Goal: Information Seeking & Learning: Find specific fact

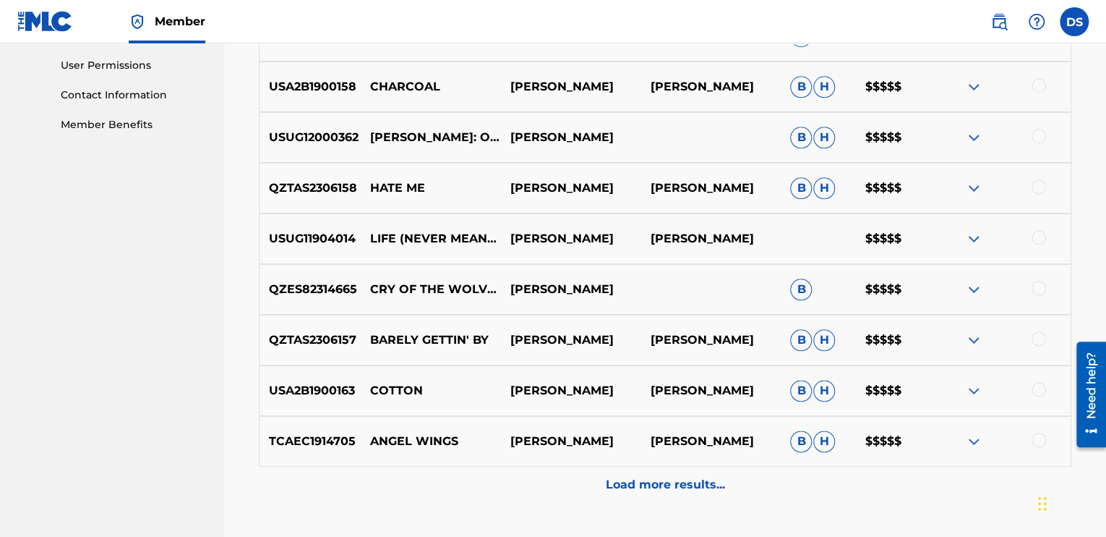
scroll to position [712, 0]
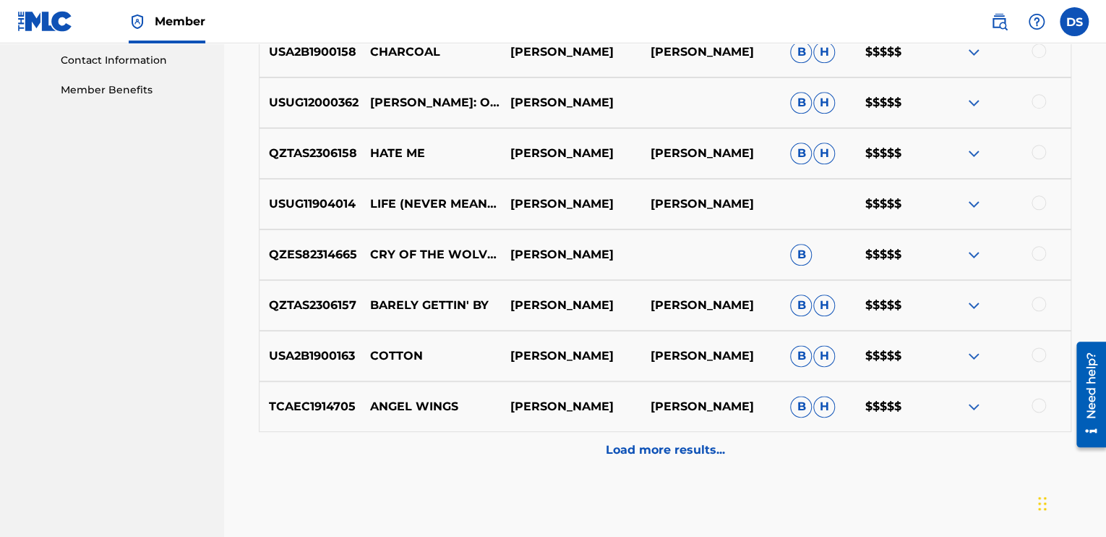
click at [648, 439] on div "Load more results..." at bounding box center [665, 450] width 813 height 36
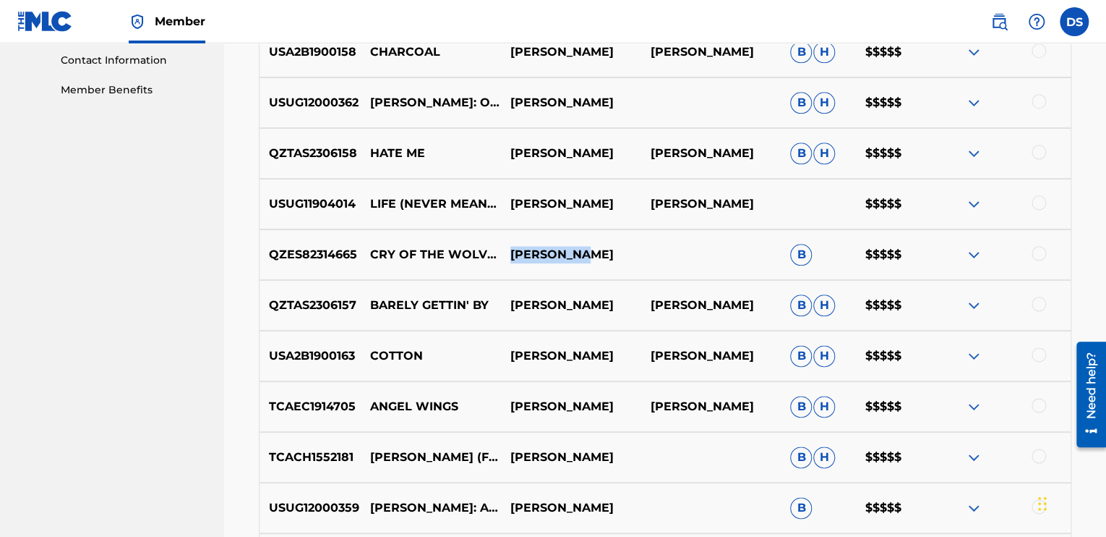
drag, startPoint x: 568, startPoint y: 248, endPoint x: 512, endPoint y: 255, distance: 56.9
click at [512, 255] on p "[PERSON_NAME]" at bounding box center [570, 254] width 140 height 17
copy p "[PERSON_NAME]"
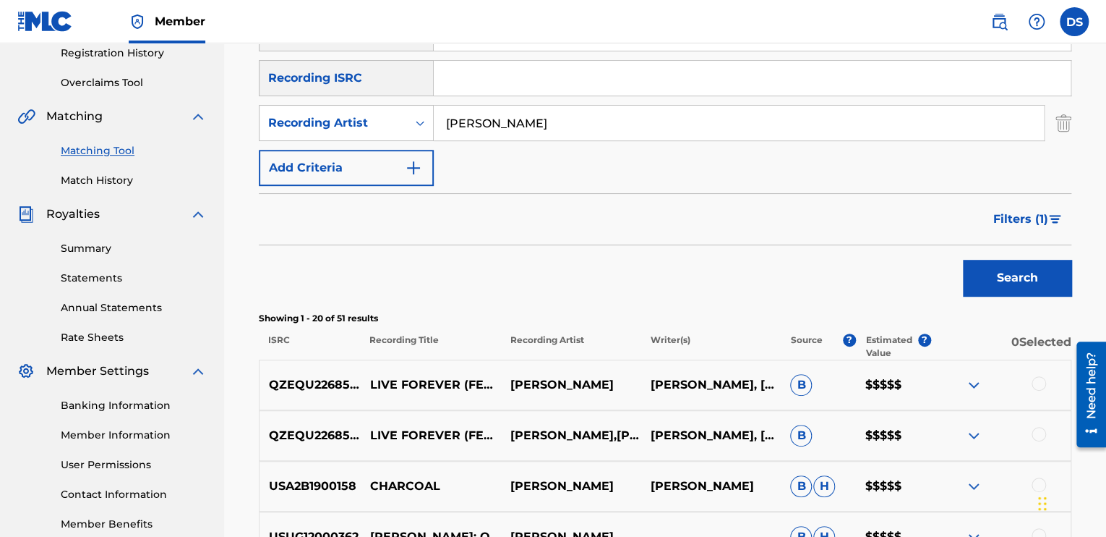
scroll to position [0, 0]
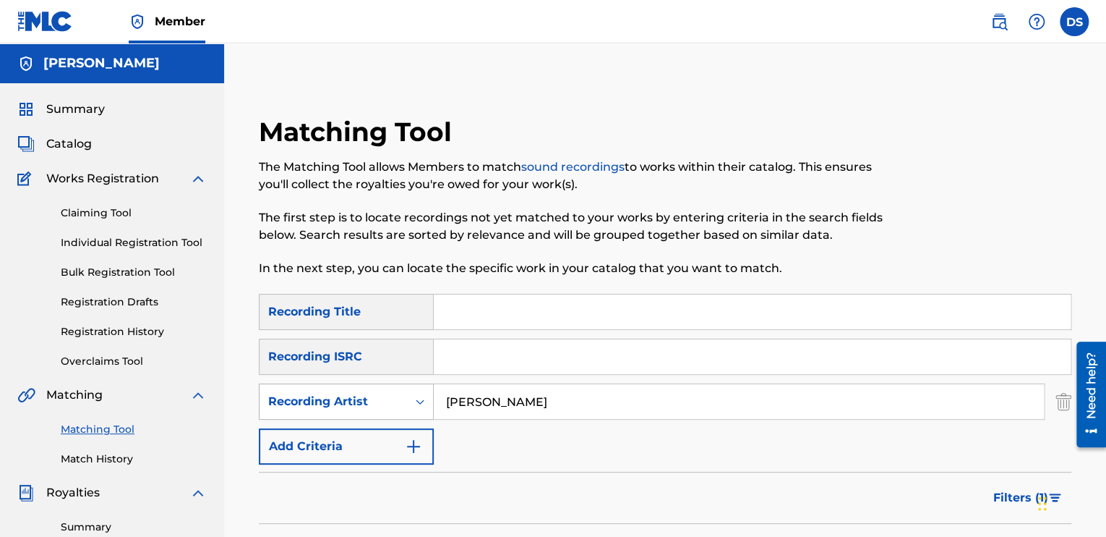
drag, startPoint x: 529, startPoint y: 401, endPoint x: 396, endPoint y: 393, distance: 133.3
click at [396, 393] on div "SearchWithCriteriad194254c-17aa-4552-9e37-4070591d93f7 Recording Artist [PERSON…" at bounding box center [665, 401] width 813 height 36
paste input "[PERSON_NAME]"
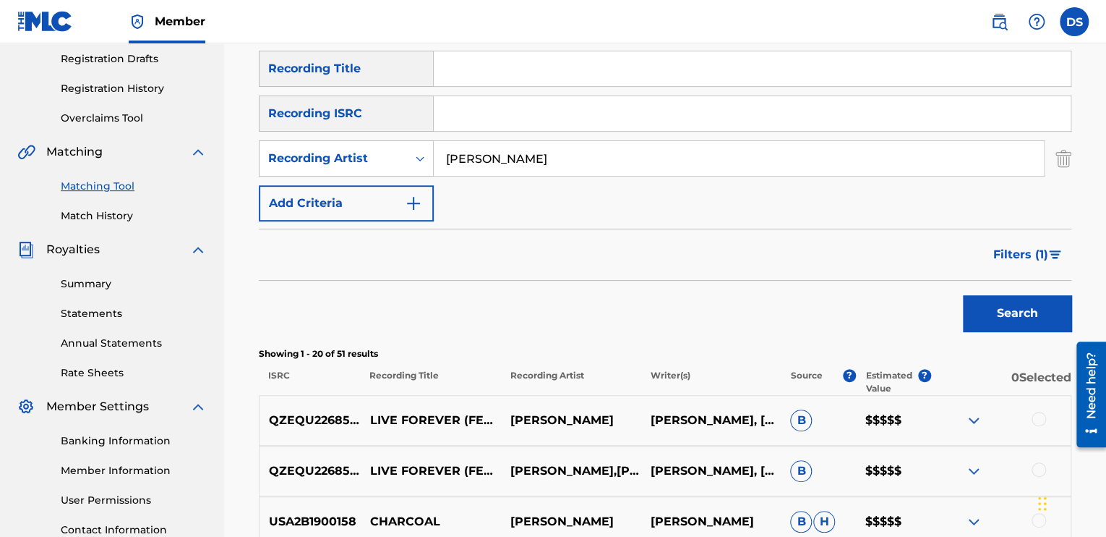
scroll to position [289, 0]
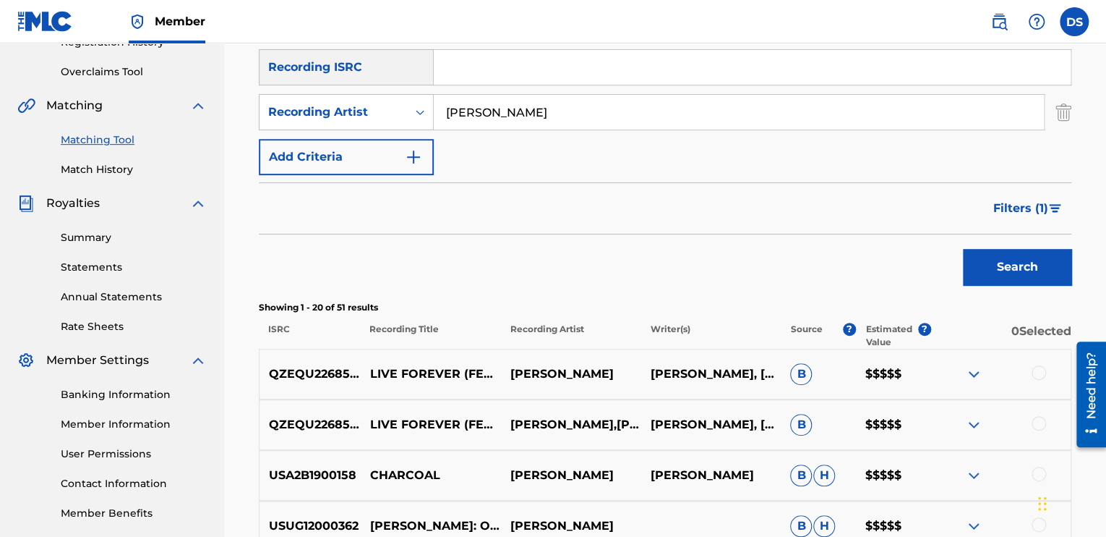
click at [1044, 264] on button "Search" at bounding box center [1017, 267] width 108 height 36
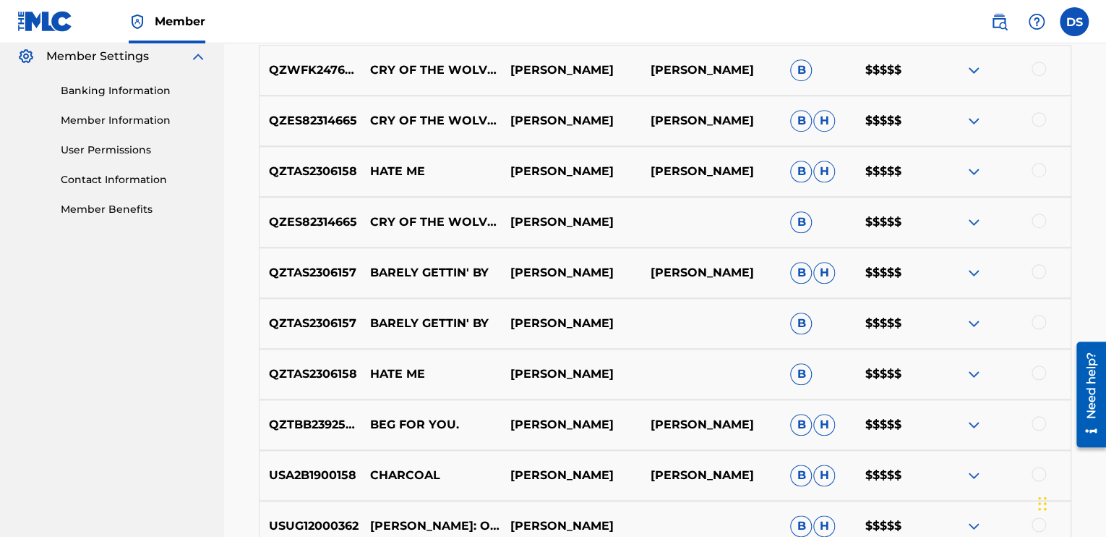
scroll to position [651, 0]
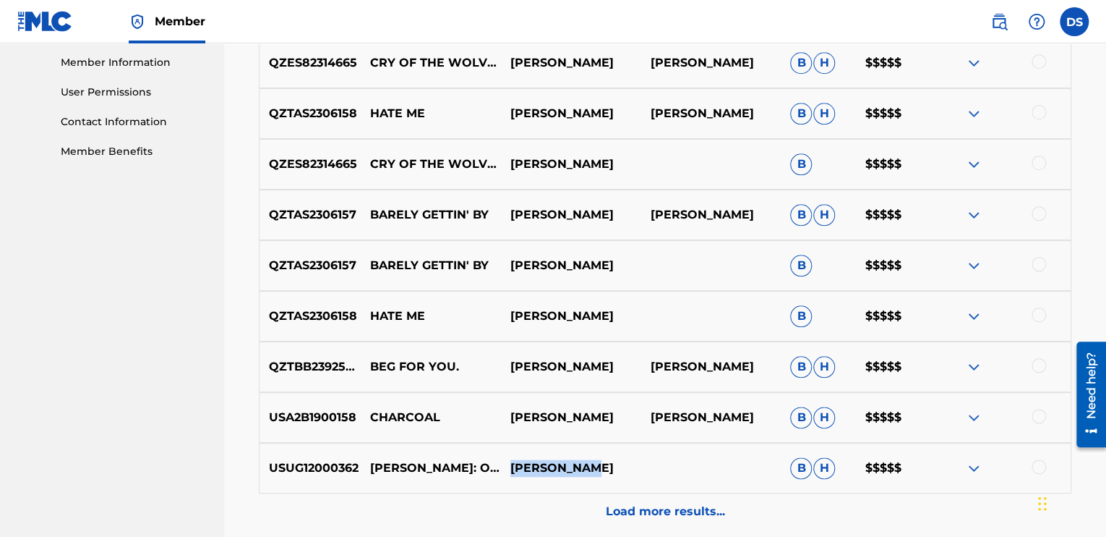
drag, startPoint x: 610, startPoint y: 466, endPoint x: 513, endPoint y: 470, distance: 97.7
click at [513, 470] on p "[PERSON_NAME]" at bounding box center [570, 467] width 140 height 17
copy p "[PERSON_NAME]"
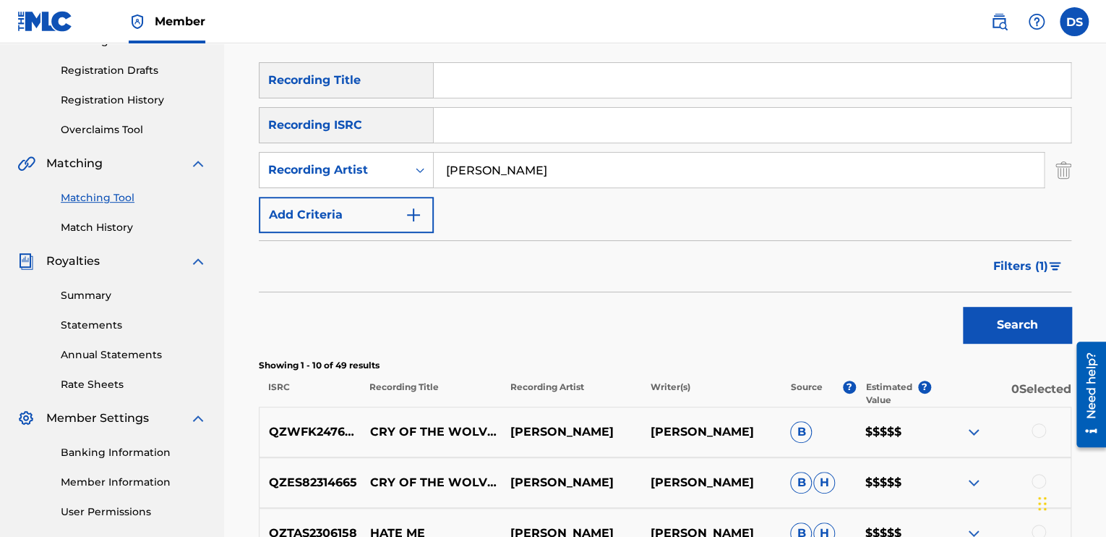
scroll to position [72, 0]
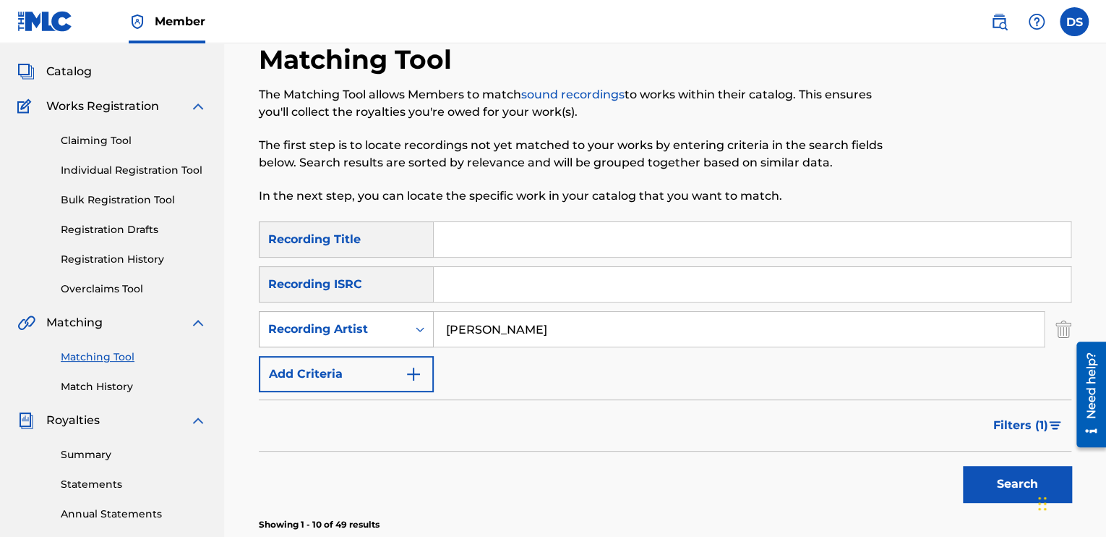
click at [396, 336] on div "SearchWithCriteriad194254c-17aa-4552-9e37-4070591d93f7 Recording Artist [PERSON…" at bounding box center [665, 329] width 813 height 36
paste input "[PERSON_NAME]"
click at [974, 481] on button "Search" at bounding box center [1017, 484] width 108 height 36
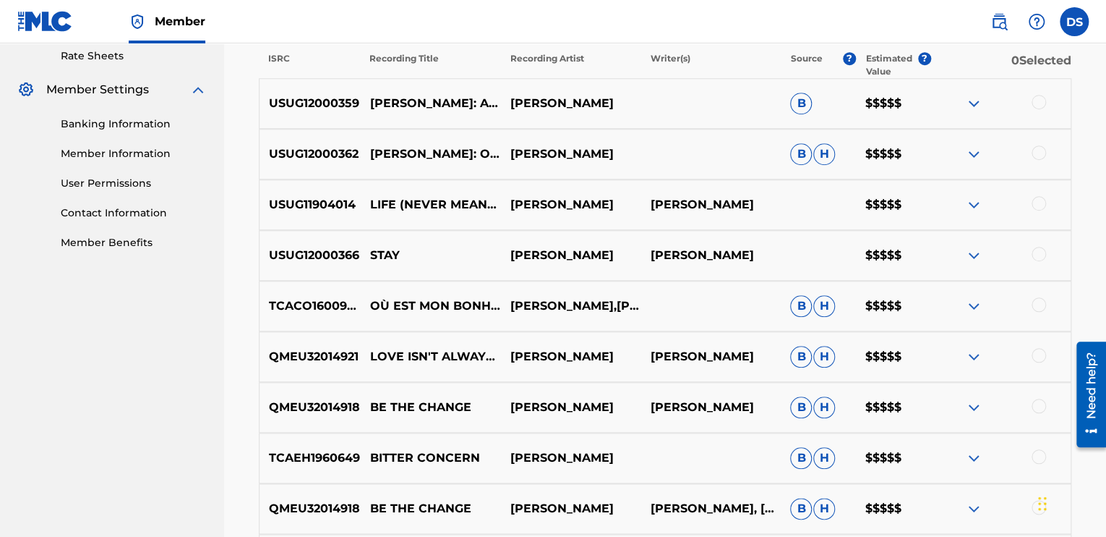
scroll to position [651, 0]
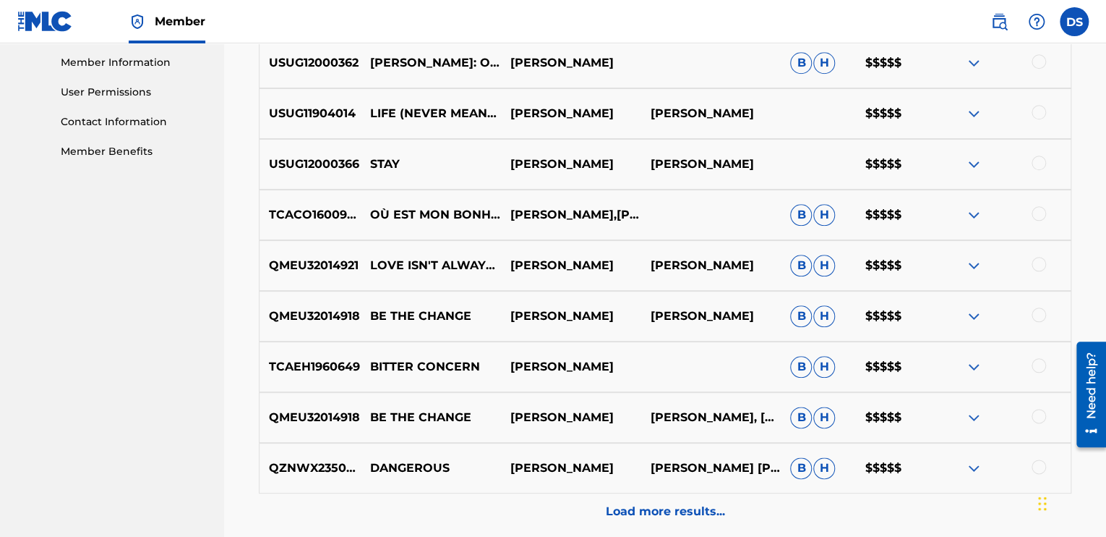
click at [674, 514] on p "Load more results..." at bounding box center [665, 511] width 119 height 17
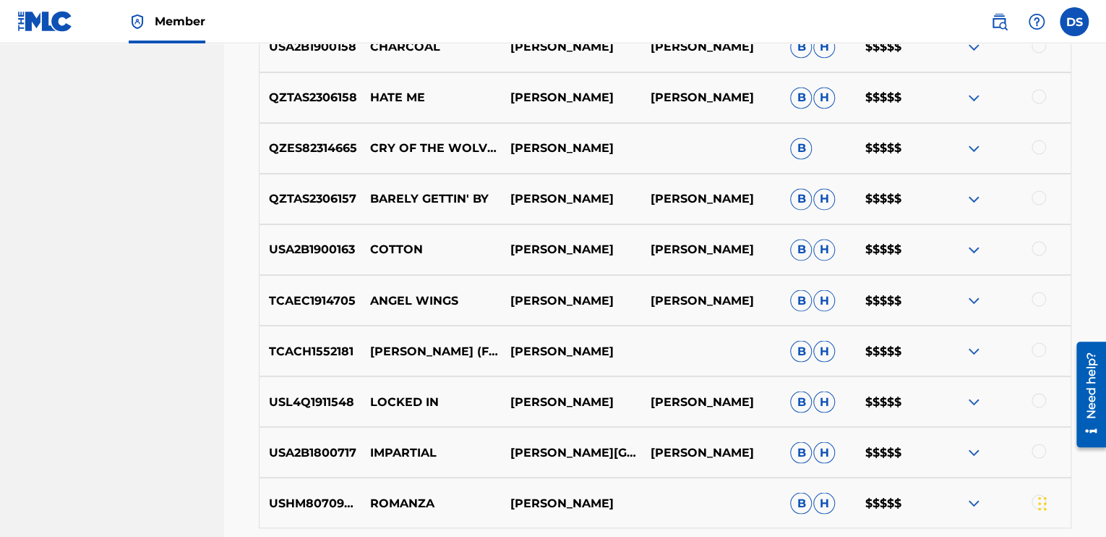
scroll to position [1229, 0]
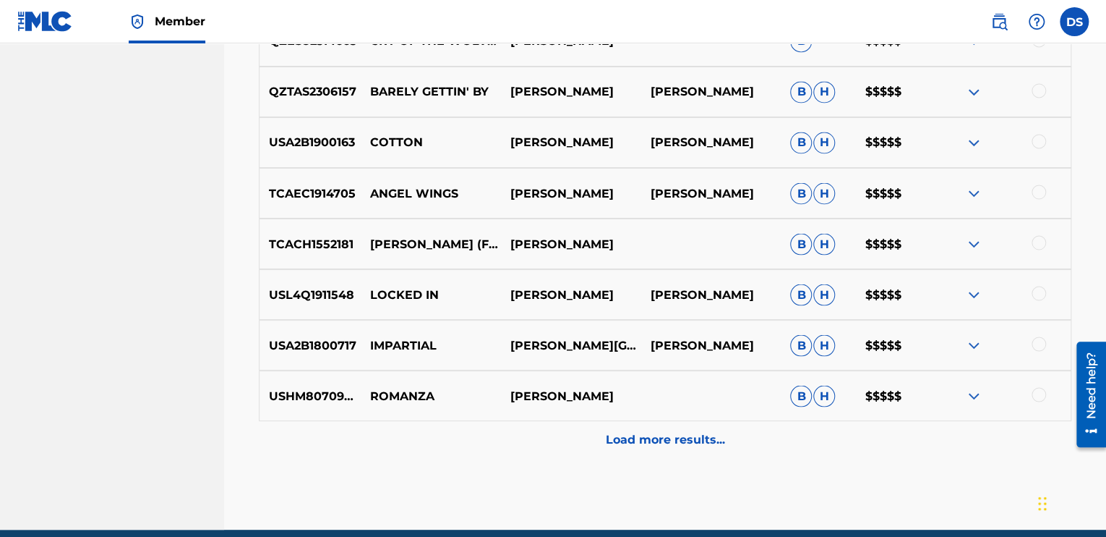
click at [671, 442] on p "Load more results..." at bounding box center [665, 438] width 119 height 17
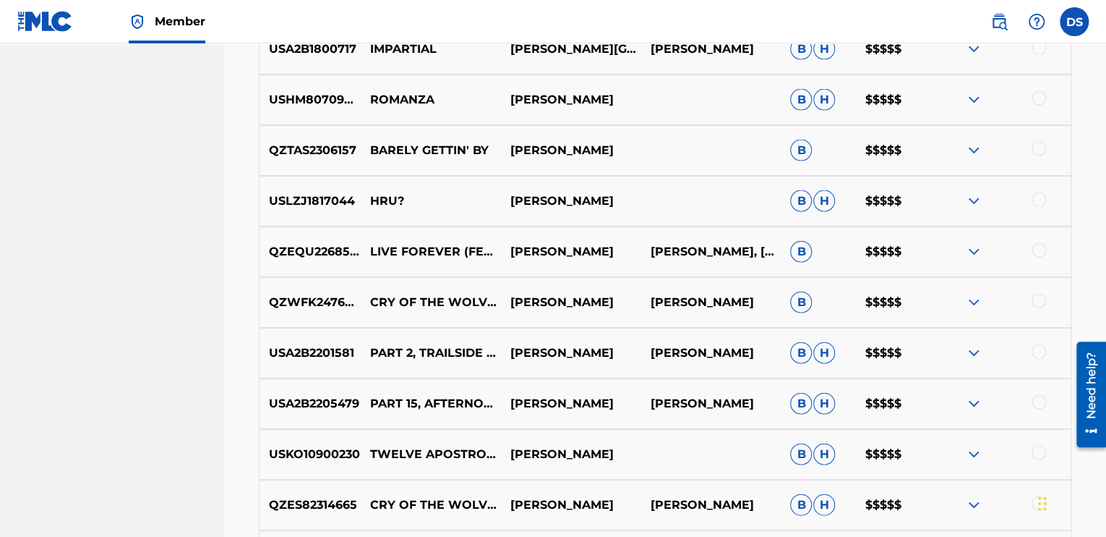
scroll to position [1519, 0]
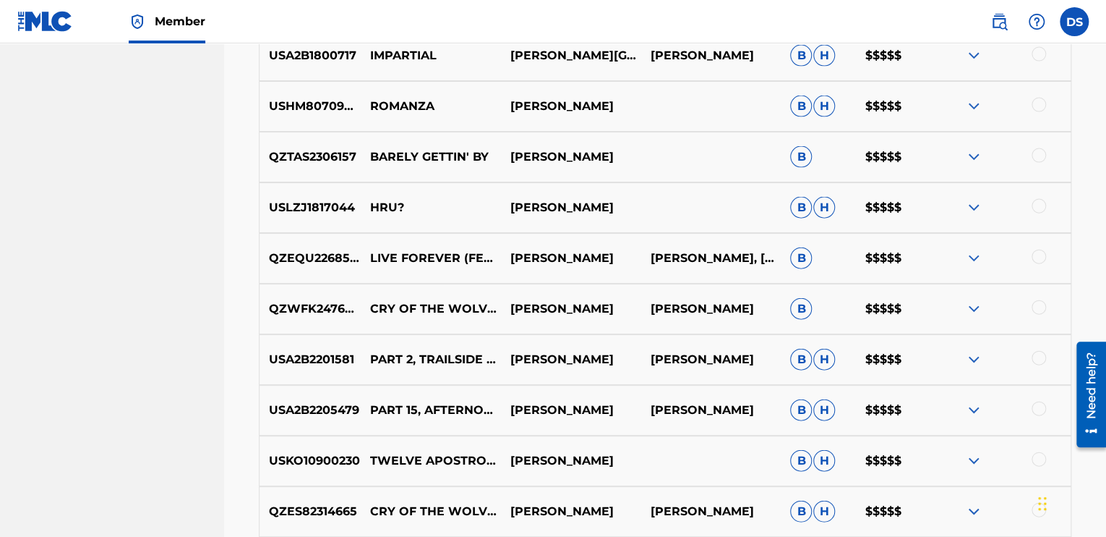
drag, startPoint x: 634, startPoint y: 106, endPoint x: 497, endPoint y: 110, distance: 136.7
click at [497, 110] on div "USHM80709844 [PERSON_NAME] [PERSON_NAME] $$$$$" at bounding box center [665, 106] width 813 height 51
copy div "[PERSON_NAME]"
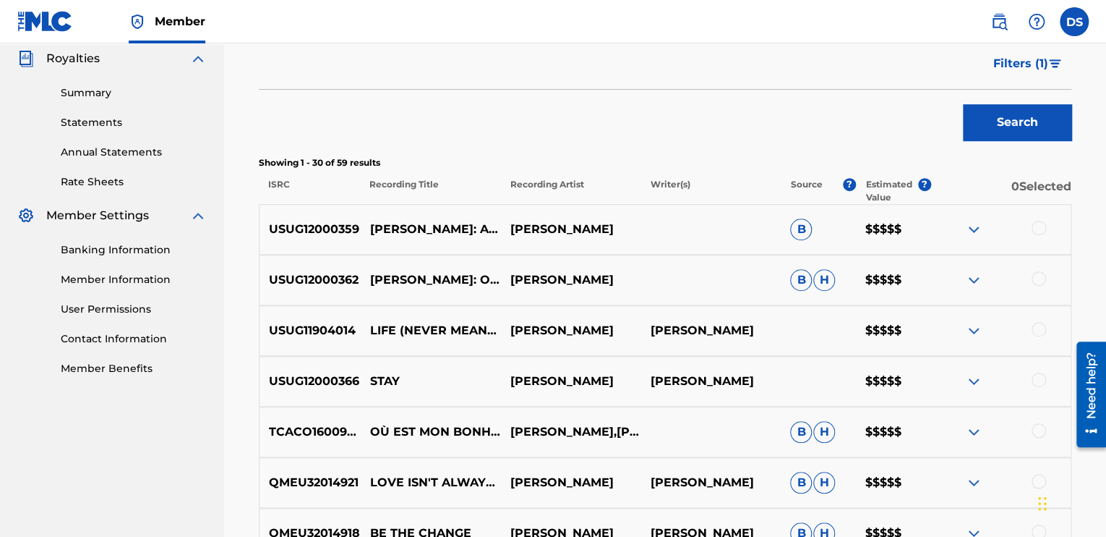
scroll to position [145, 0]
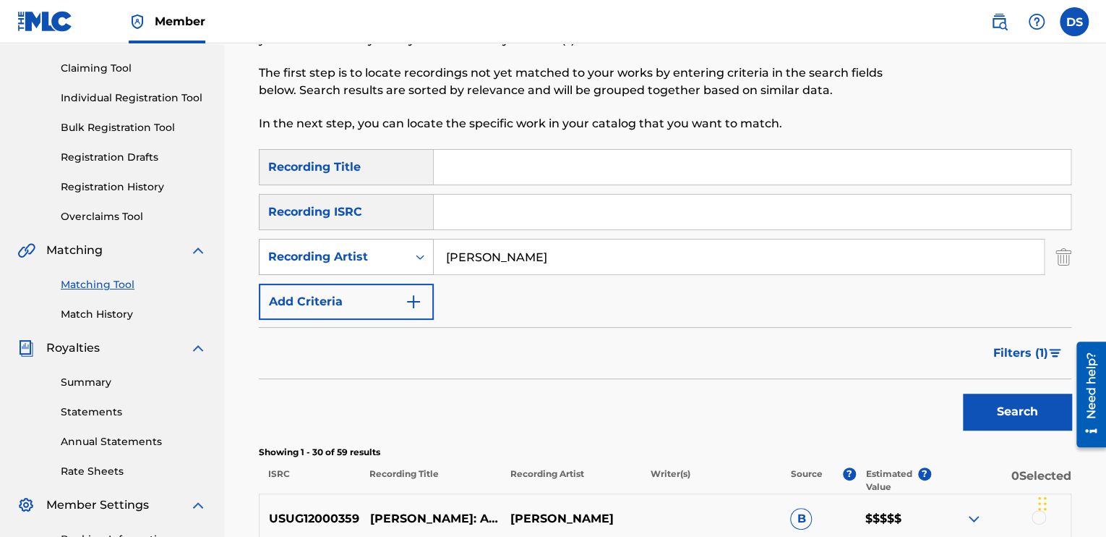
click at [330, 244] on div "SearchWithCriteriad194254c-17aa-4552-9e37-4070591d93f7 Recording Artist [PERSON…" at bounding box center [665, 257] width 813 height 36
paste input "[PERSON_NAME]"
type input "[PERSON_NAME]"
click at [1042, 413] on button "Search" at bounding box center [1017, 411] width 108 height 36
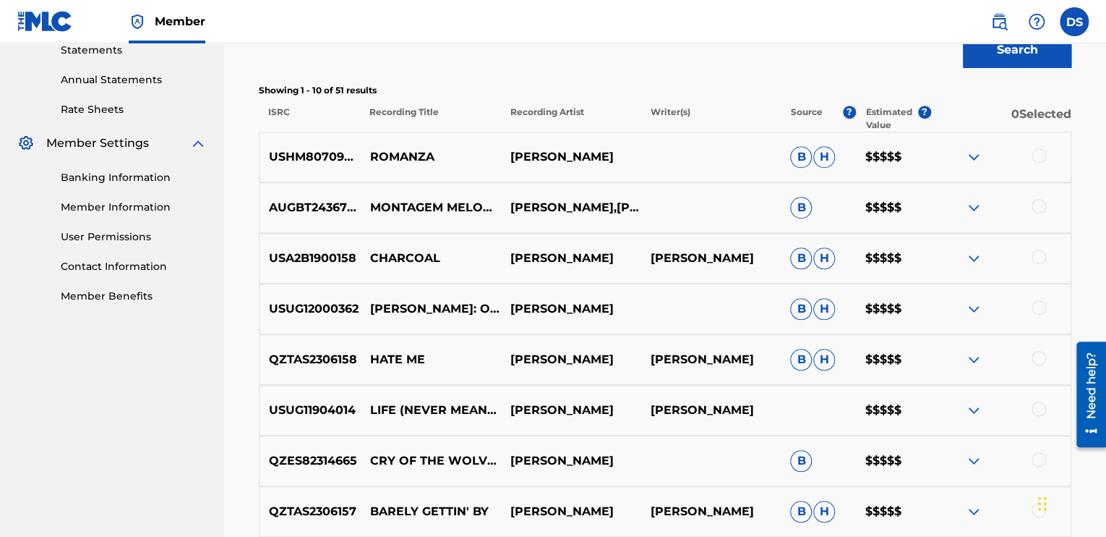
drag, startPoint x: 639, startPoint y: 157, endPoint x: 373, endPoint y: 157, distance: 266.1
click at [373, 157] on div "USHM80709844 [PERSON_NAME] [PERSON_NAME] $$$$$" at bounding box center [665, 157] width 813 height 51
